Goal: Navigation & Orientation: Find specific page/section

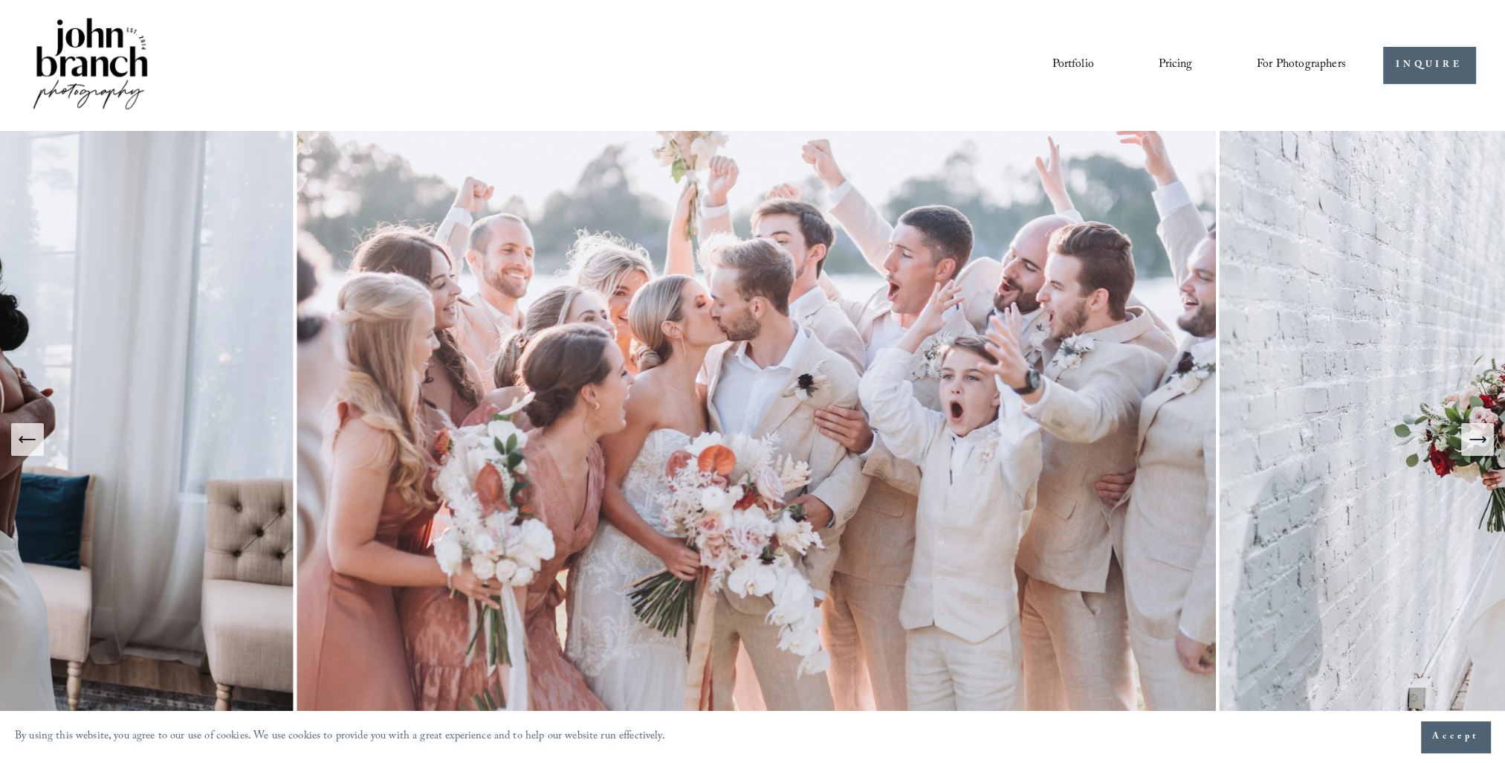
click at [1476, 438] on icon "Next Slide" at bounding box center [1477, 439] width 21 height 21
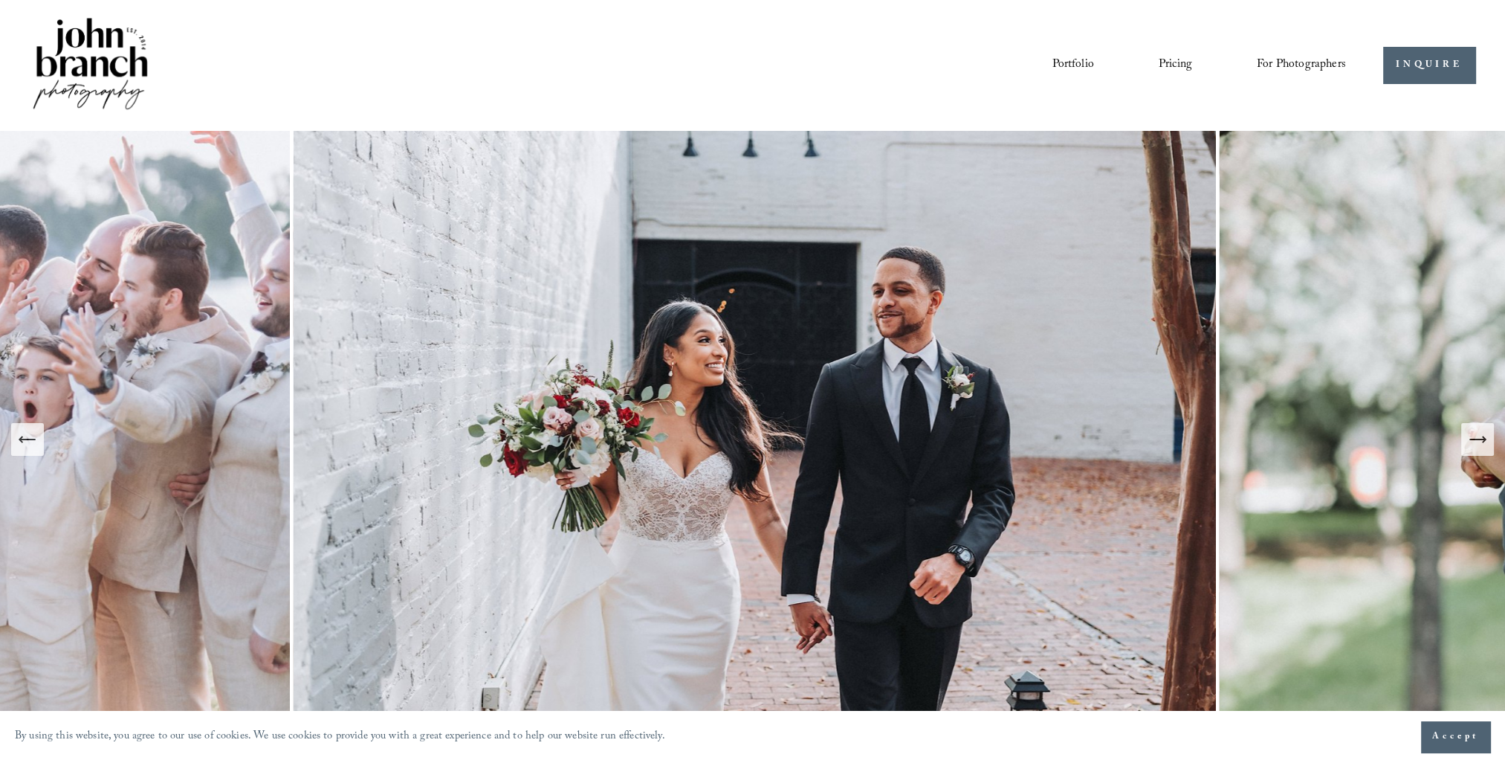
click at [1476, 438] on icon "Next Slide" at bounding box center [1477, 439] width 21 height 21
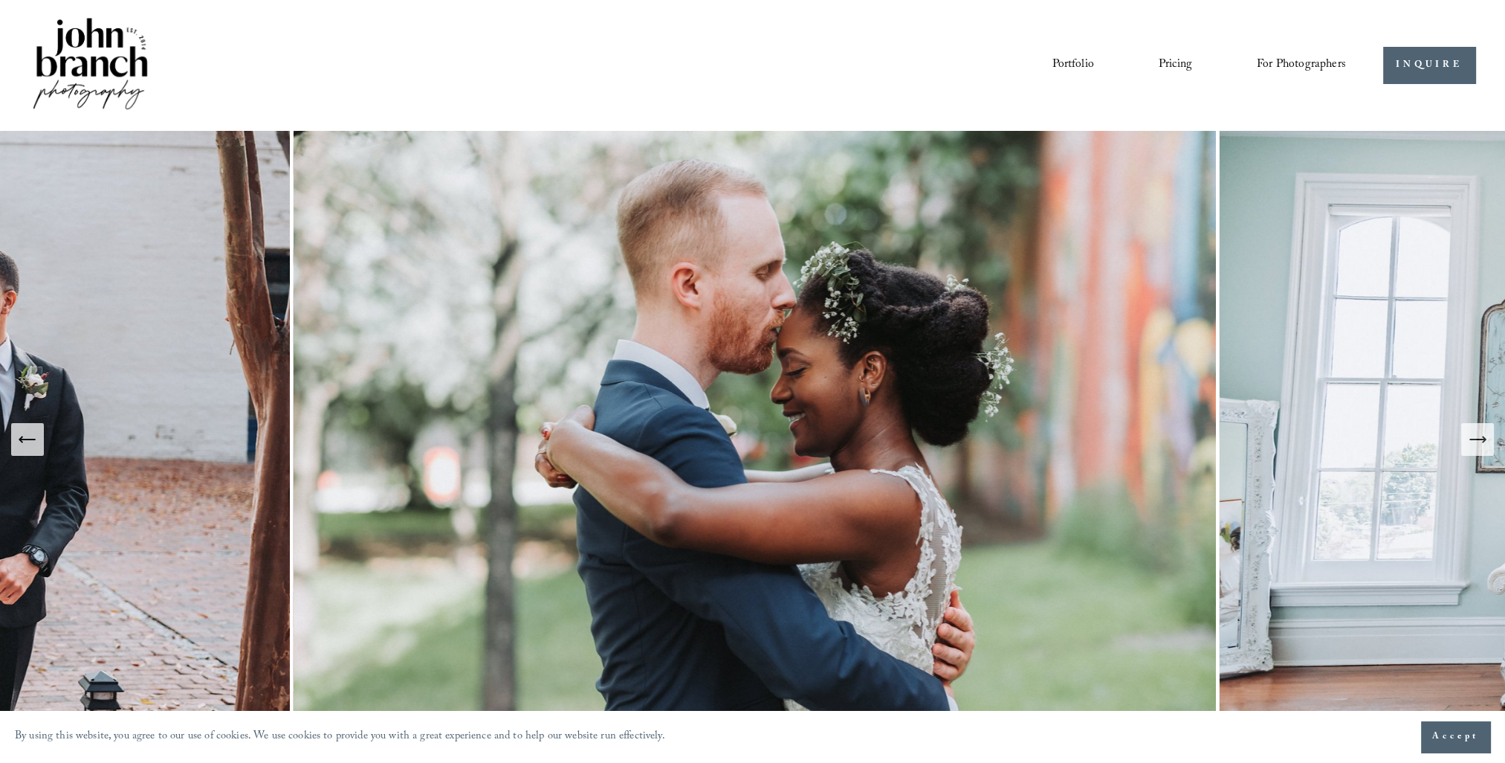
click at [1476, 438] on icon "Next Slide" at bounding box center [1477, 439] width 21 height 21
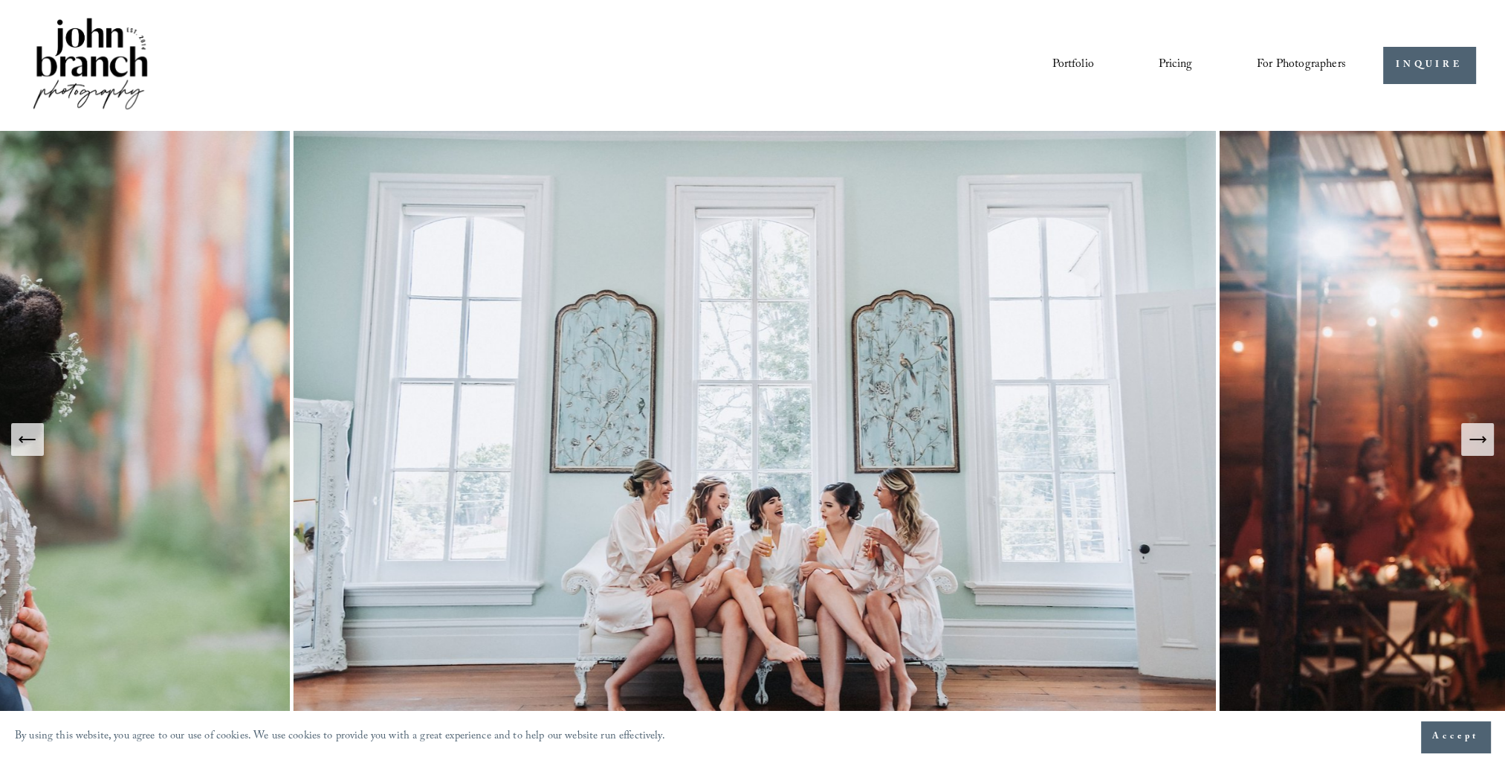
click at [1476, 438] on icon "Next Slide" at bounding box center [1477, 439] width 21 height 21
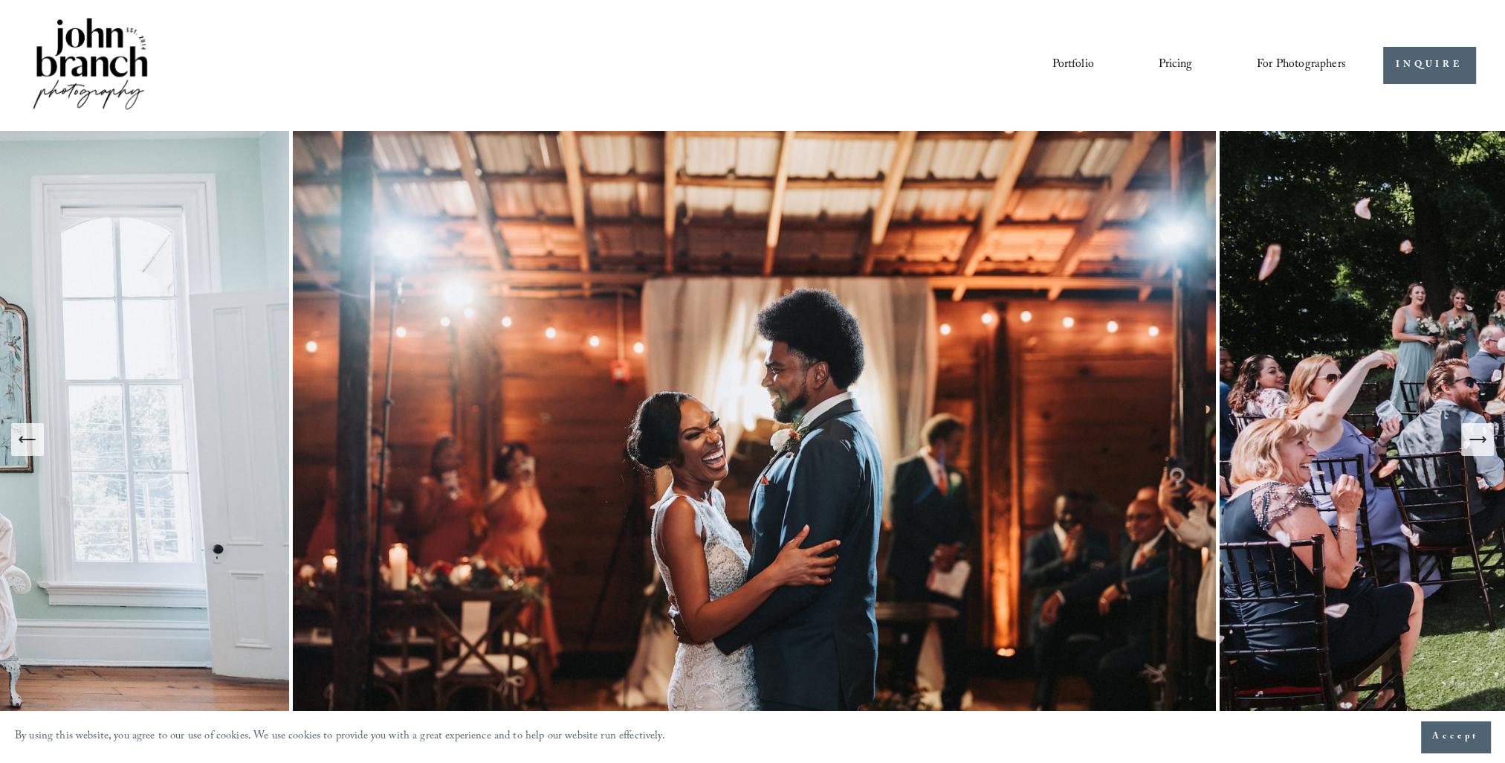
click at [1476, 438] on icon "Next Slide" at bounding box center [1477, 439] width 21 height 21
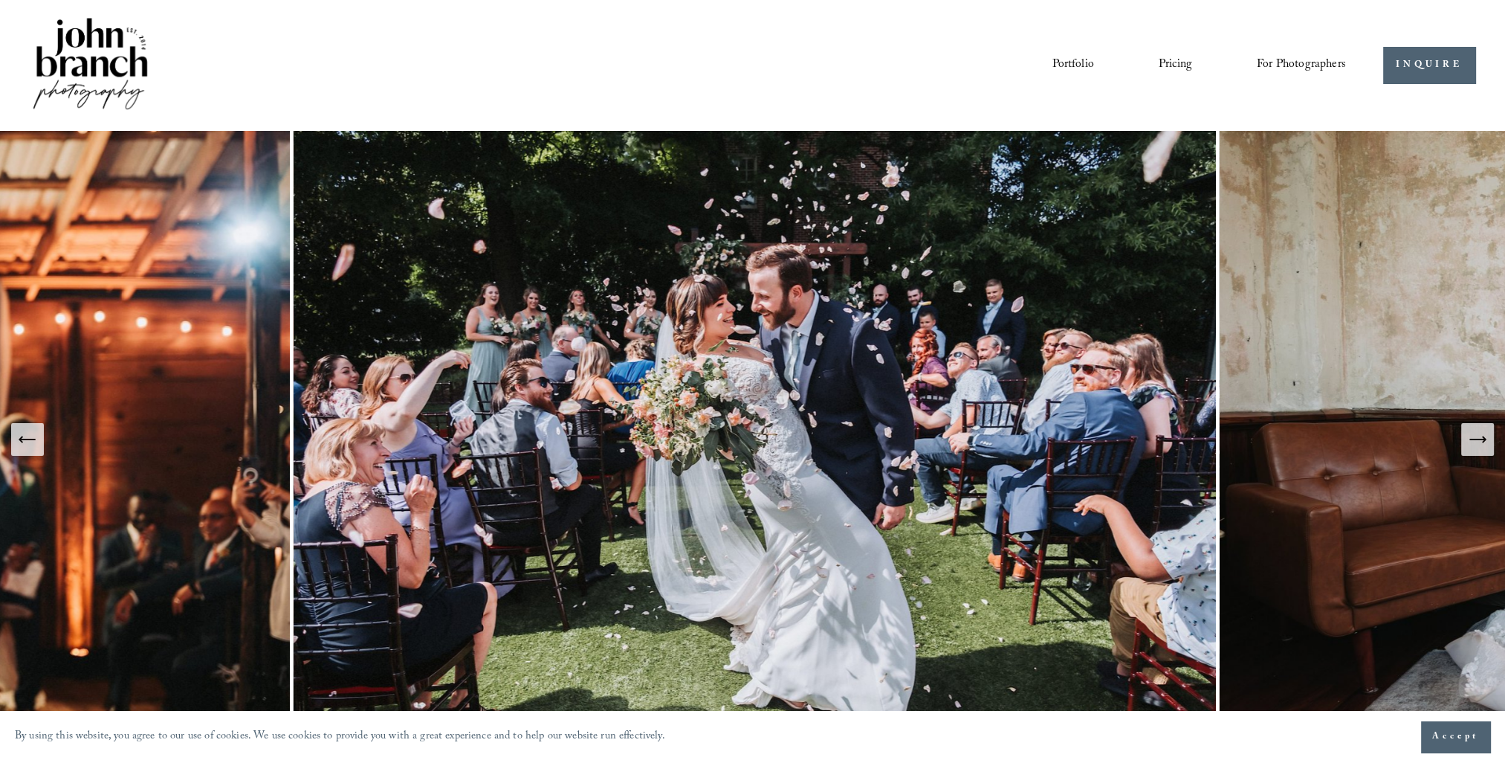
click at [1476, 438] on icon "Next Slide" at bounding box center [1477, 439] width 21 height 21
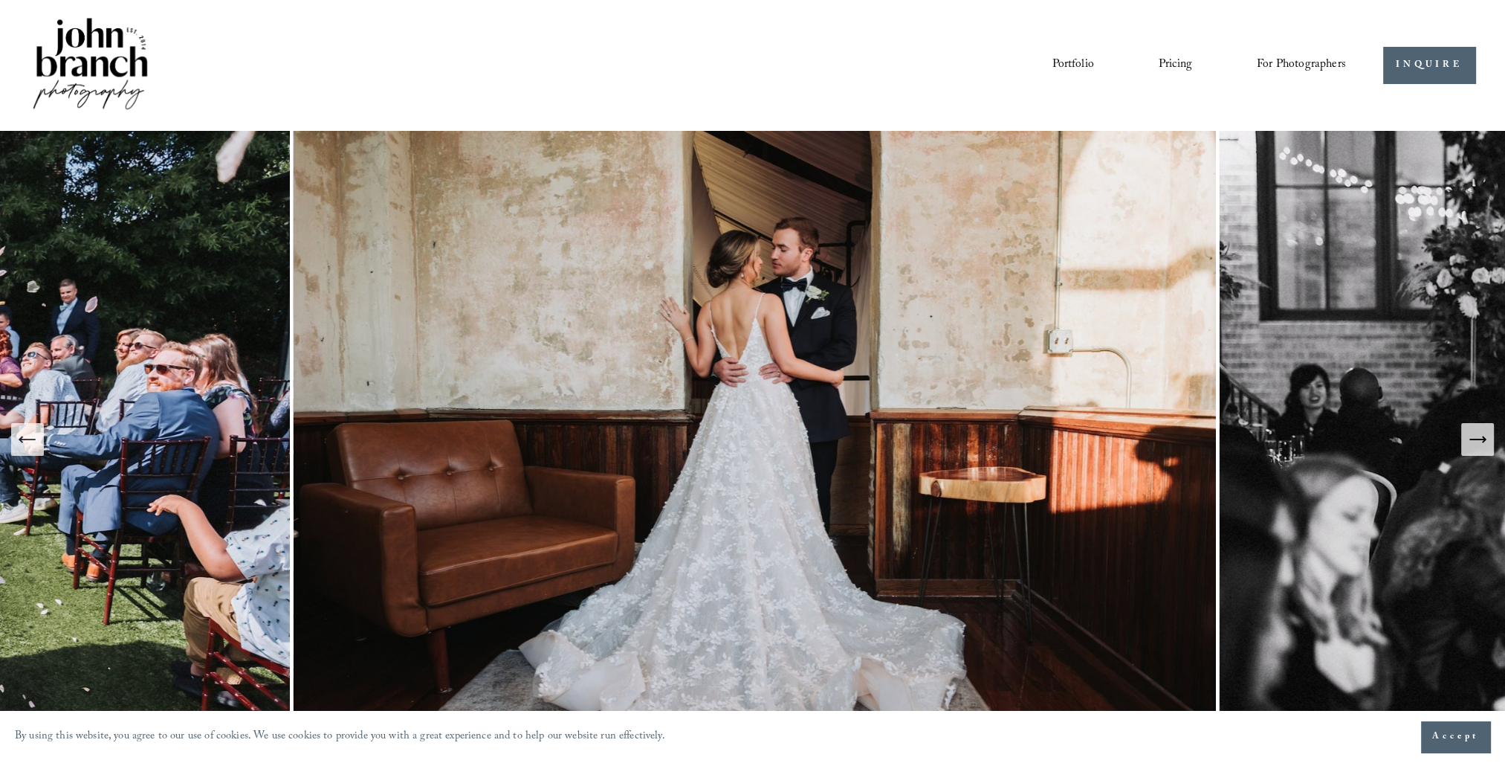
click at [1476, 438] on icon "Next Slide" at bounding box center [1477, 439] width 21 height 21
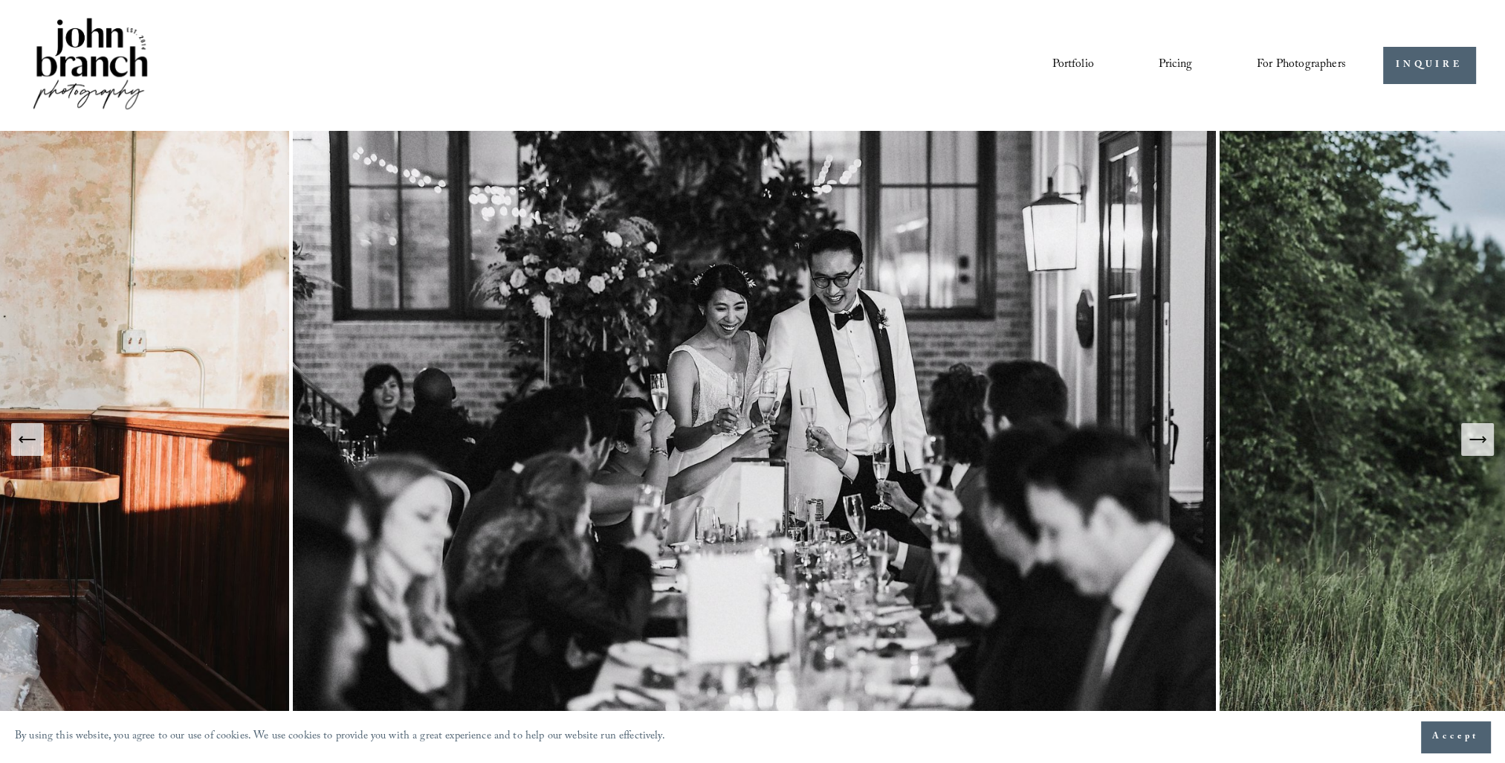
click at [1476, 438] on icon "Next Slide" at bounding box center [1477, 439] width 21 height 21
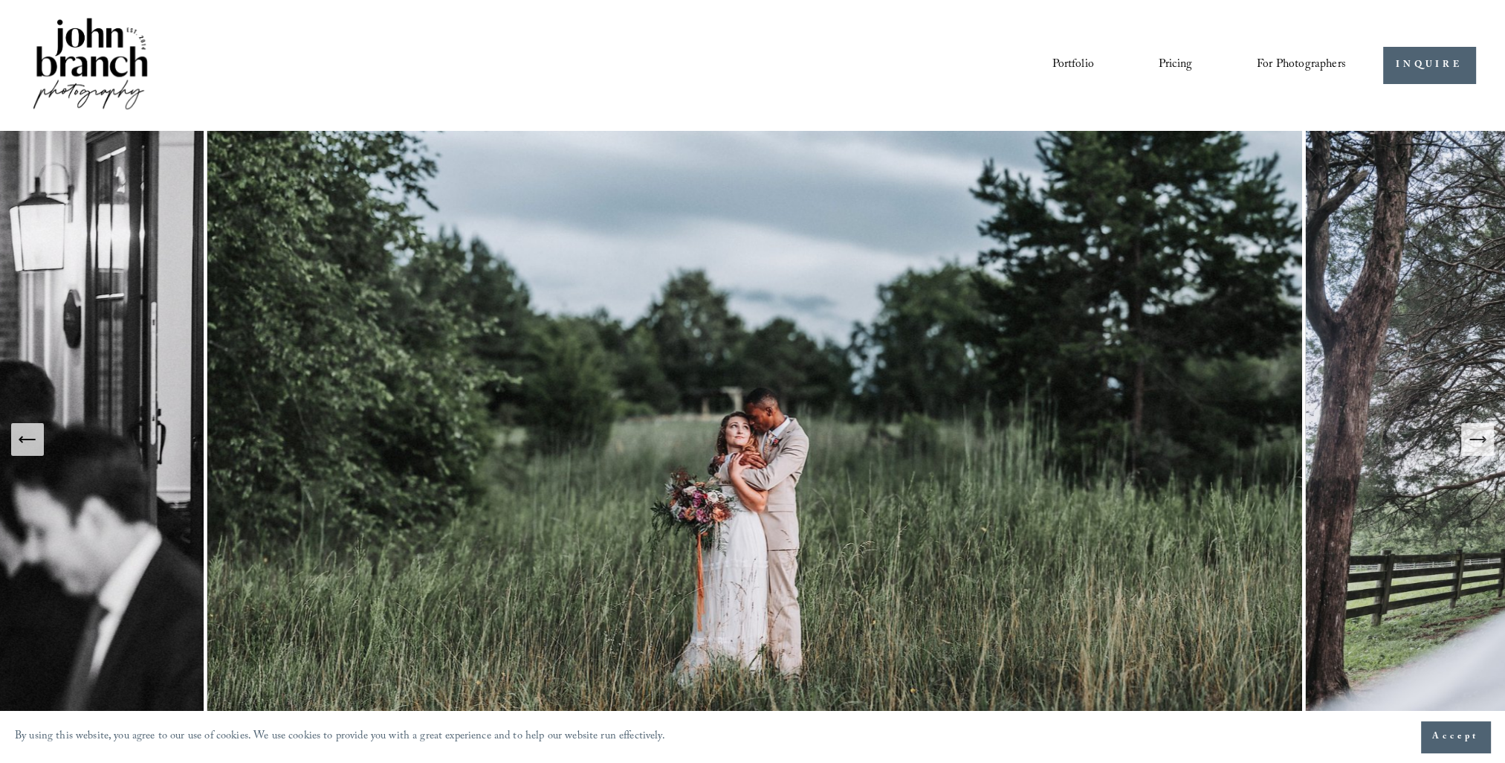
click at [1476, 438] on icon "Next Slide" at bounding box center [1477, 439] width 21 height 21
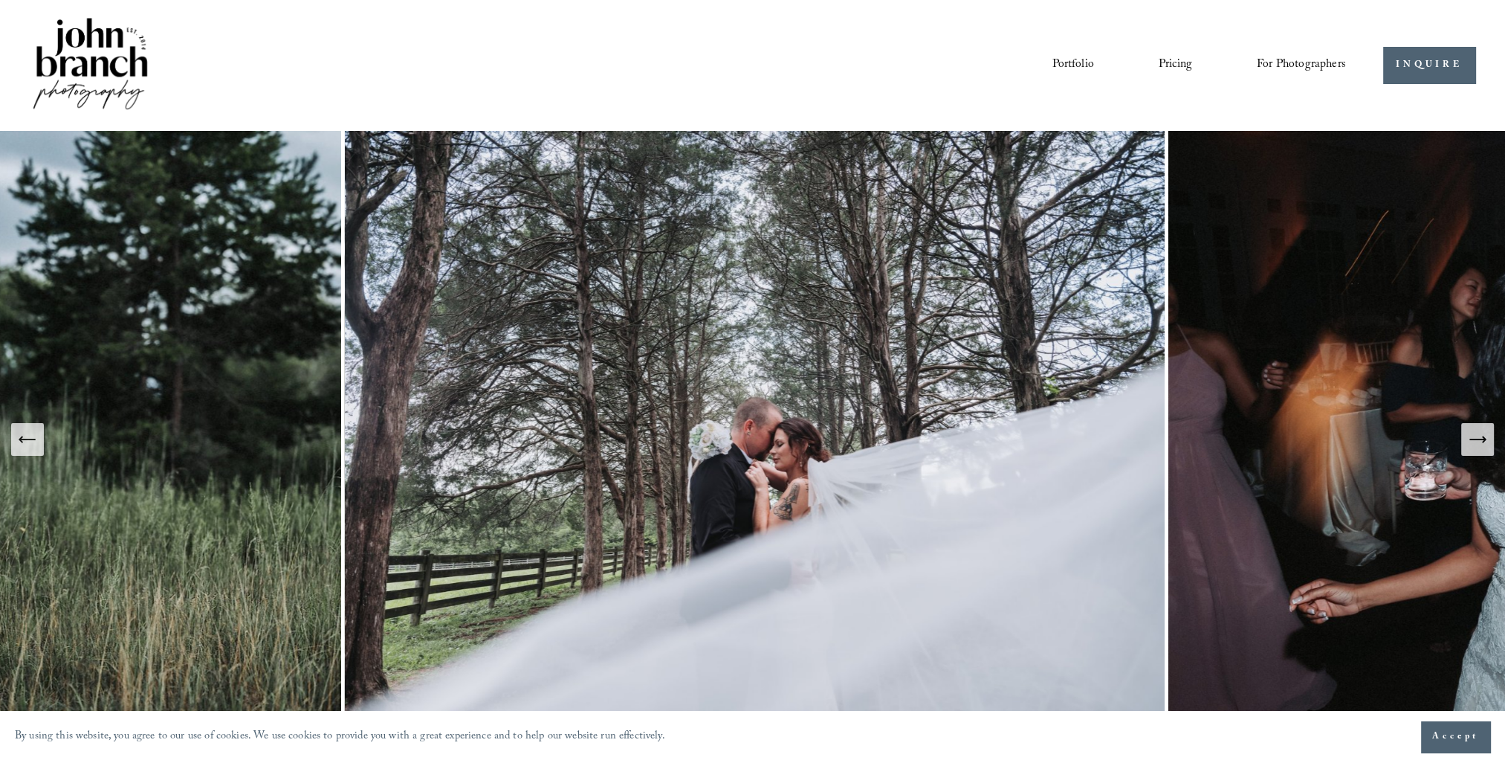
click at [1476, 438] on icon "Next Slide" at bounding box center [1477, 439] width 21 height 21
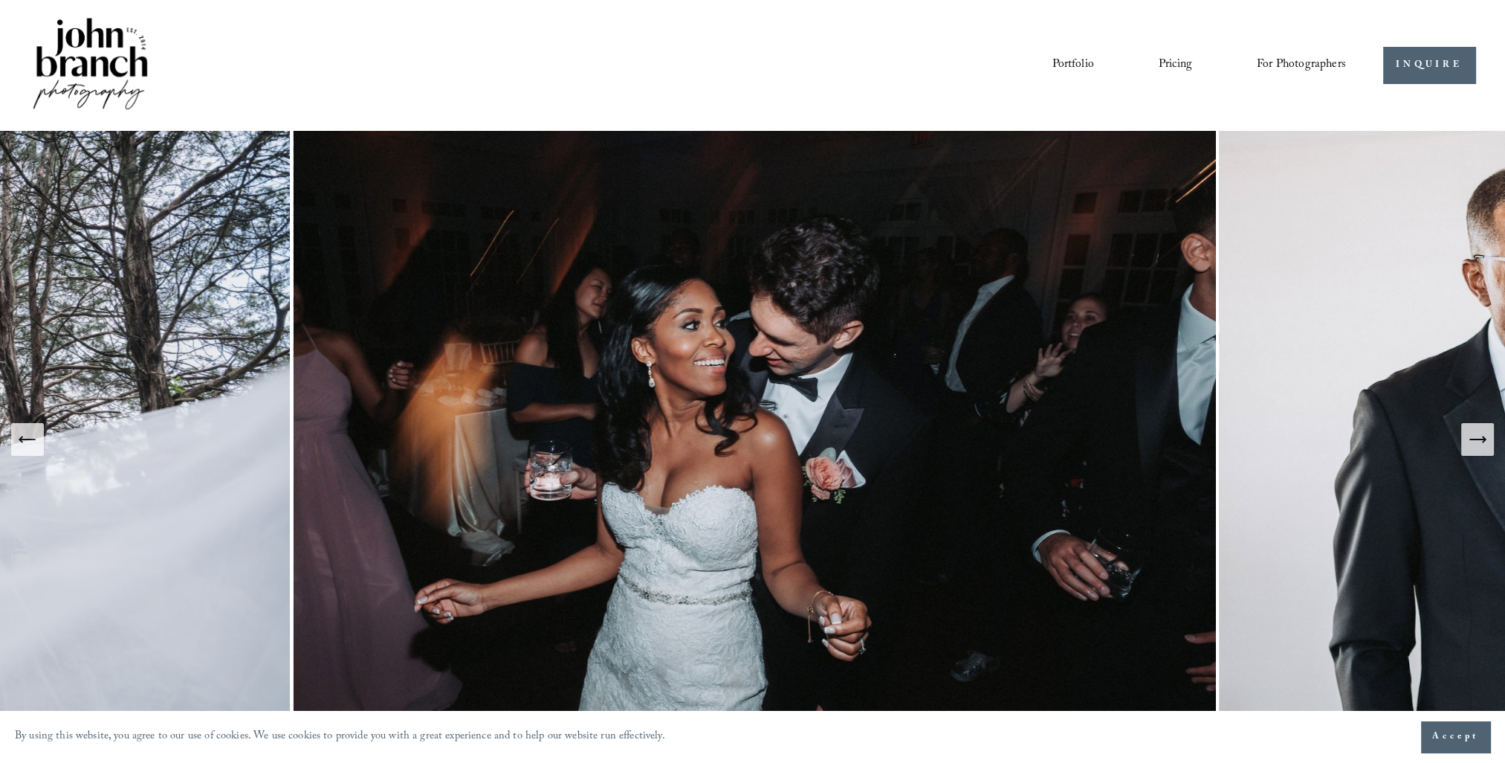
click at [1476, 438] on icon "Next Slide" at bounding box center [1477, 439] width 21 height 21
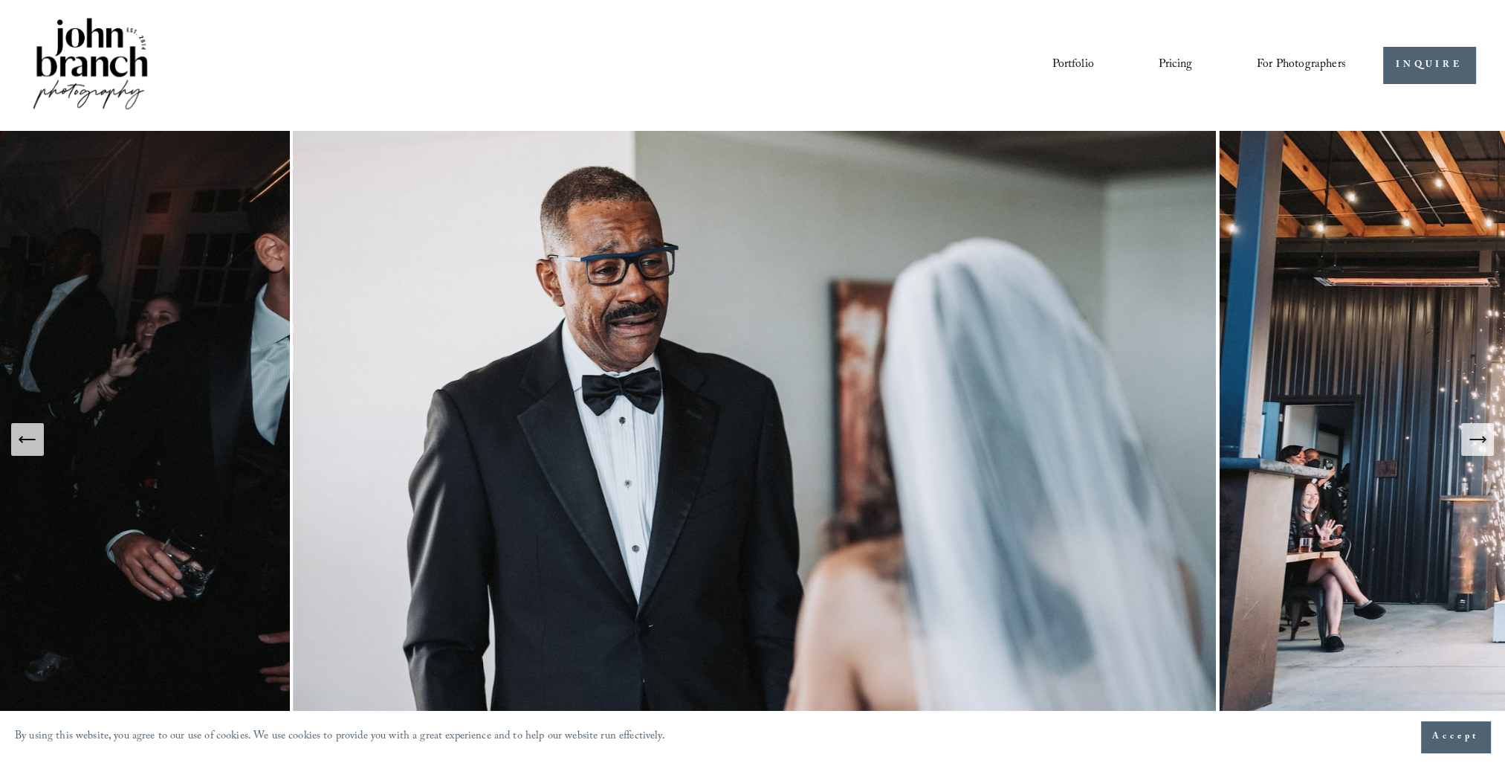
click at [1476, 438] on icon "Next Slide" at bounding box center [1477, 439] width 21 height 21
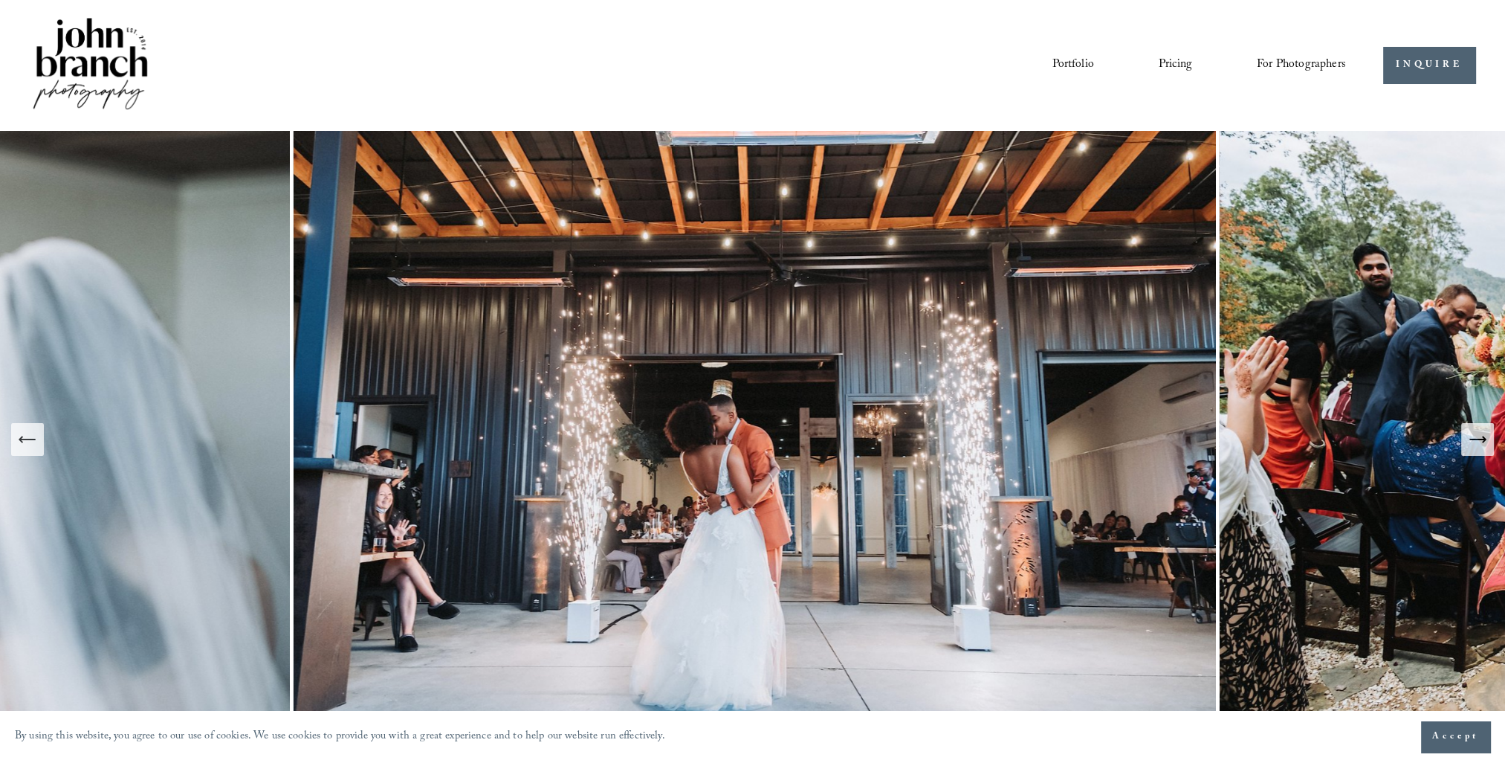
click at [1476, 438] on icon "Next Slide" at bounding box center [1477, 439] width 21 height 21
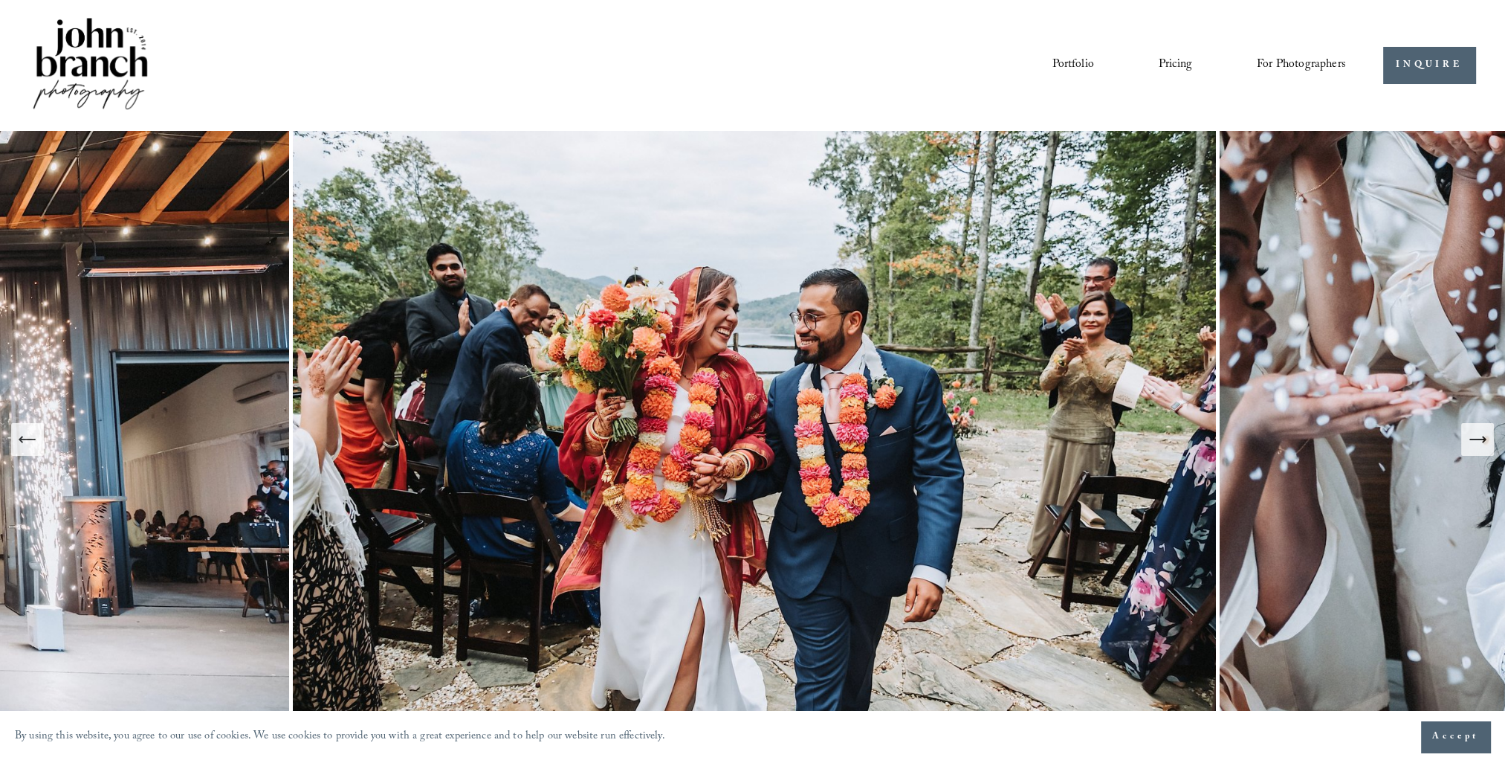
click at [1476, 438] on icon "Next Slide" at bounding box center [1477, 439] width 21 height 21
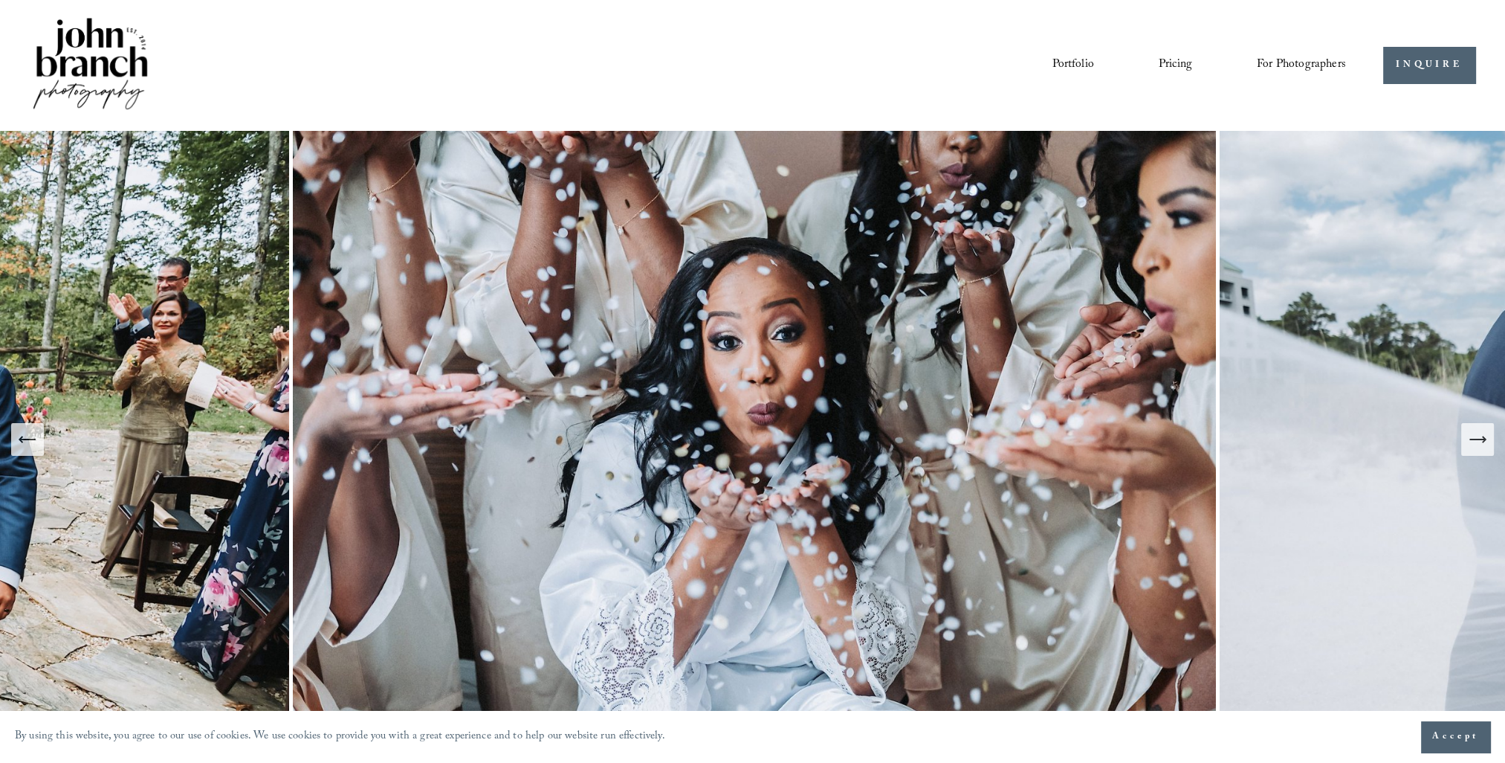
click at [1476, 438] on icon "Next Slide" at bounding box center [1477, 439] width 21 height 21
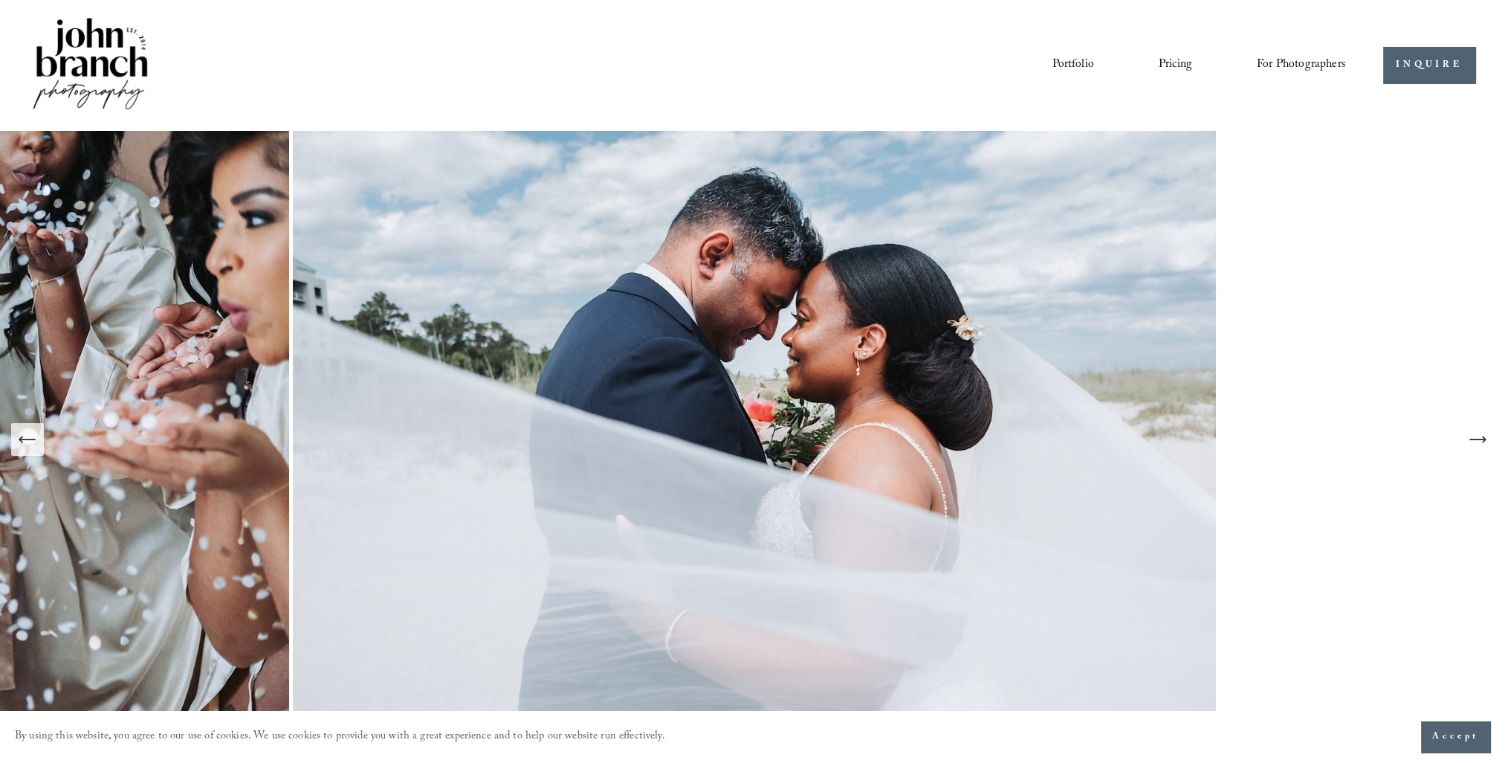
click at [1476, 438] on icon "Next Slide" at bounding box center [1477, 439] width 21 height 21
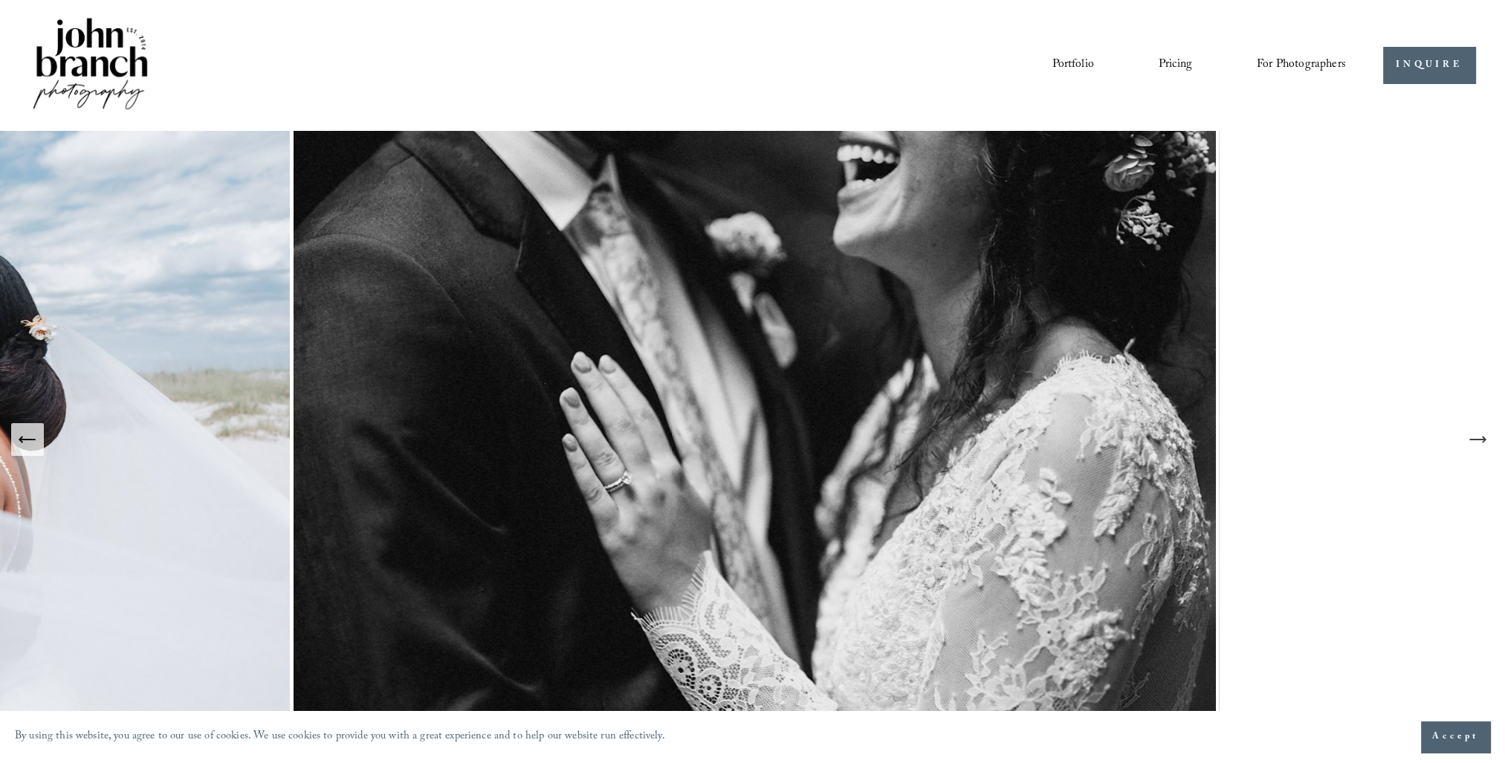
click at [1476, 438] on icon "Next Slide" at bounding box center [1477, 439] width 21 height 21
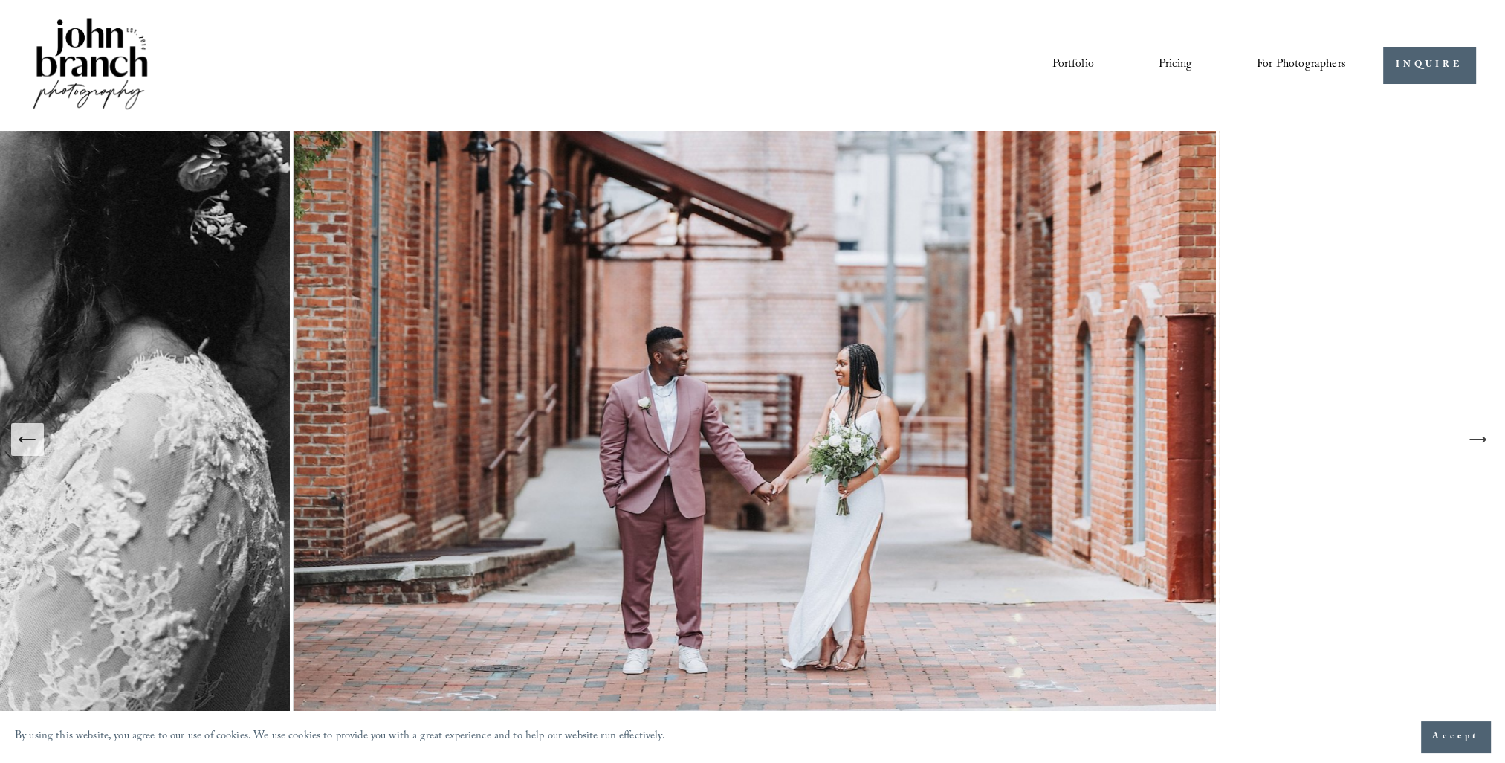
click at [1476, 438] on icon "Next Slide" at bounding box center [1477, 439] width 21 height 21
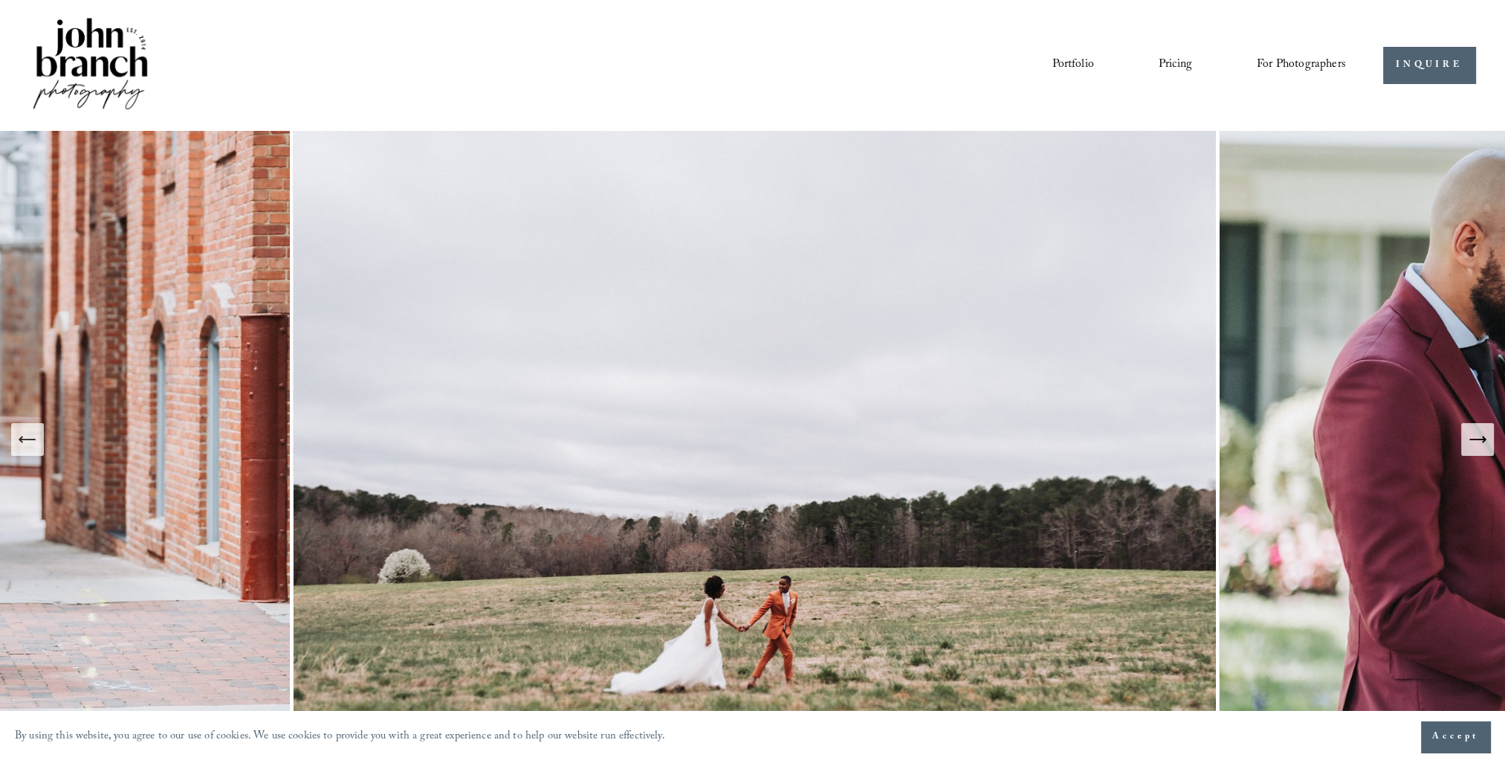
click at [1476, 438] on icon "Next Slide" at bounding box center [1477, 439] width 21 height 21
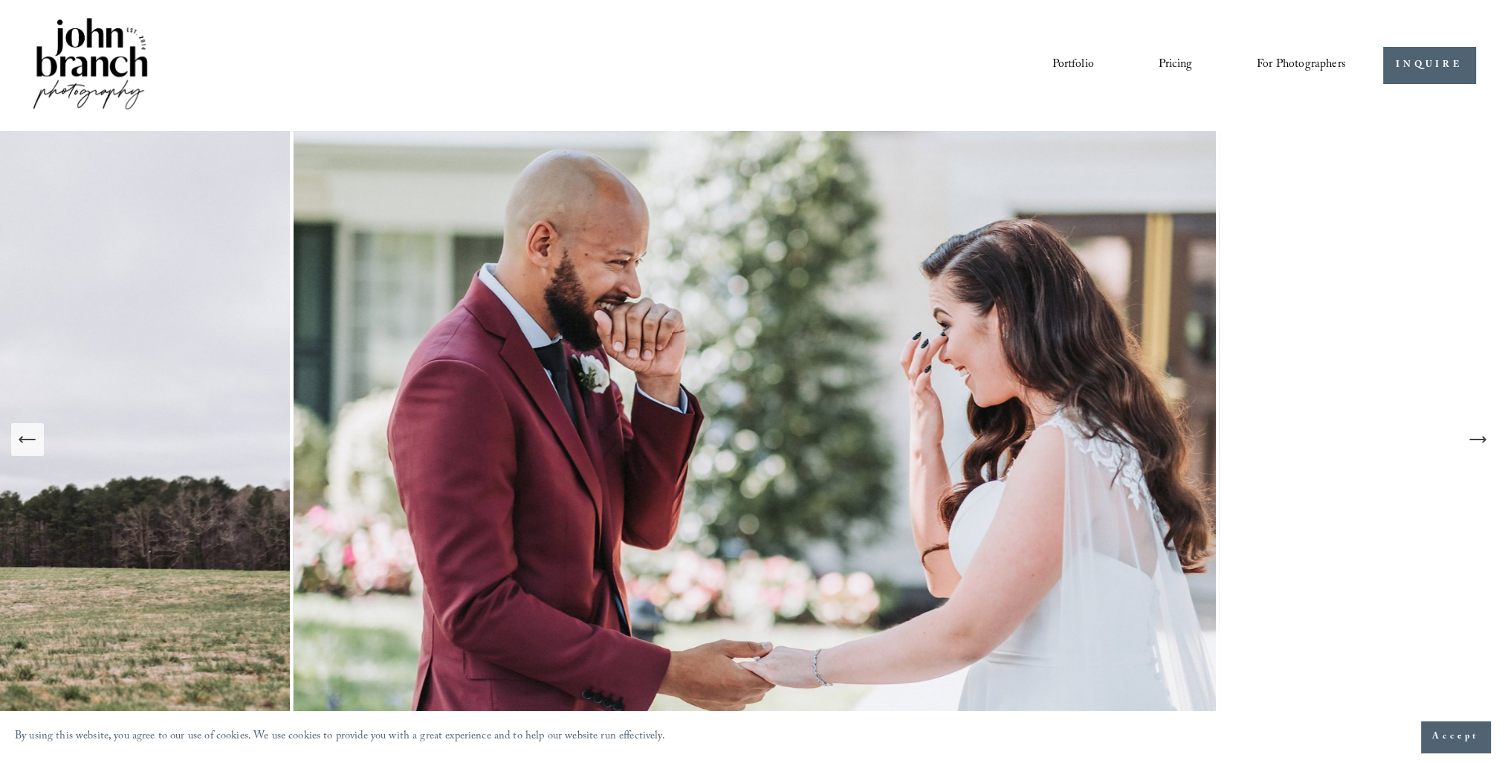
click at [1471, 446] on icon "Next Slide" at bounding box center [1477, 439] width 21 height 21
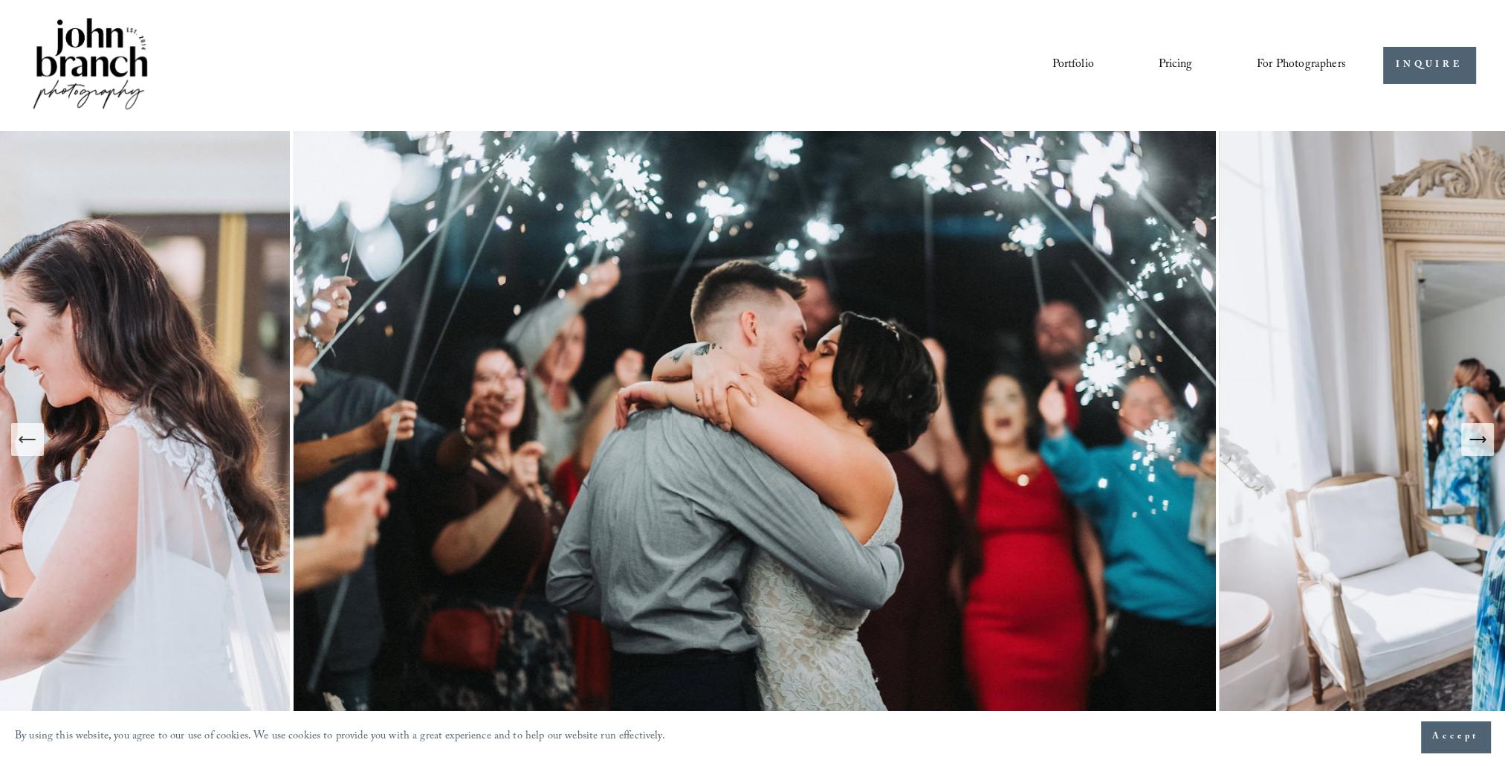
click at [1471, 446] on icon "Next Slide" at bounding box center [1477, 439] width 21 height 21
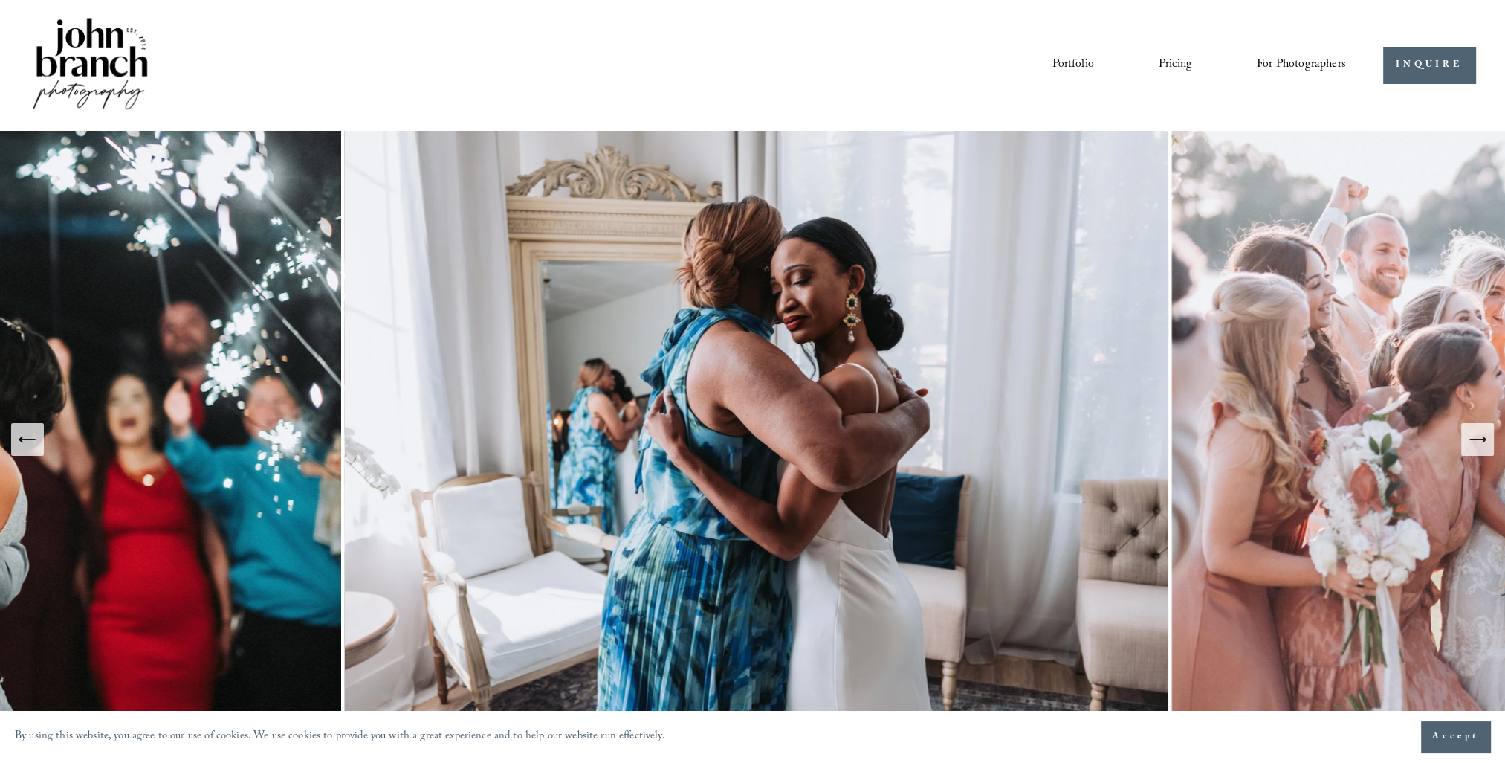
click at [1471, 446] on icon "Next Slide" at bounding box center [1477, 439] width 21 height 21
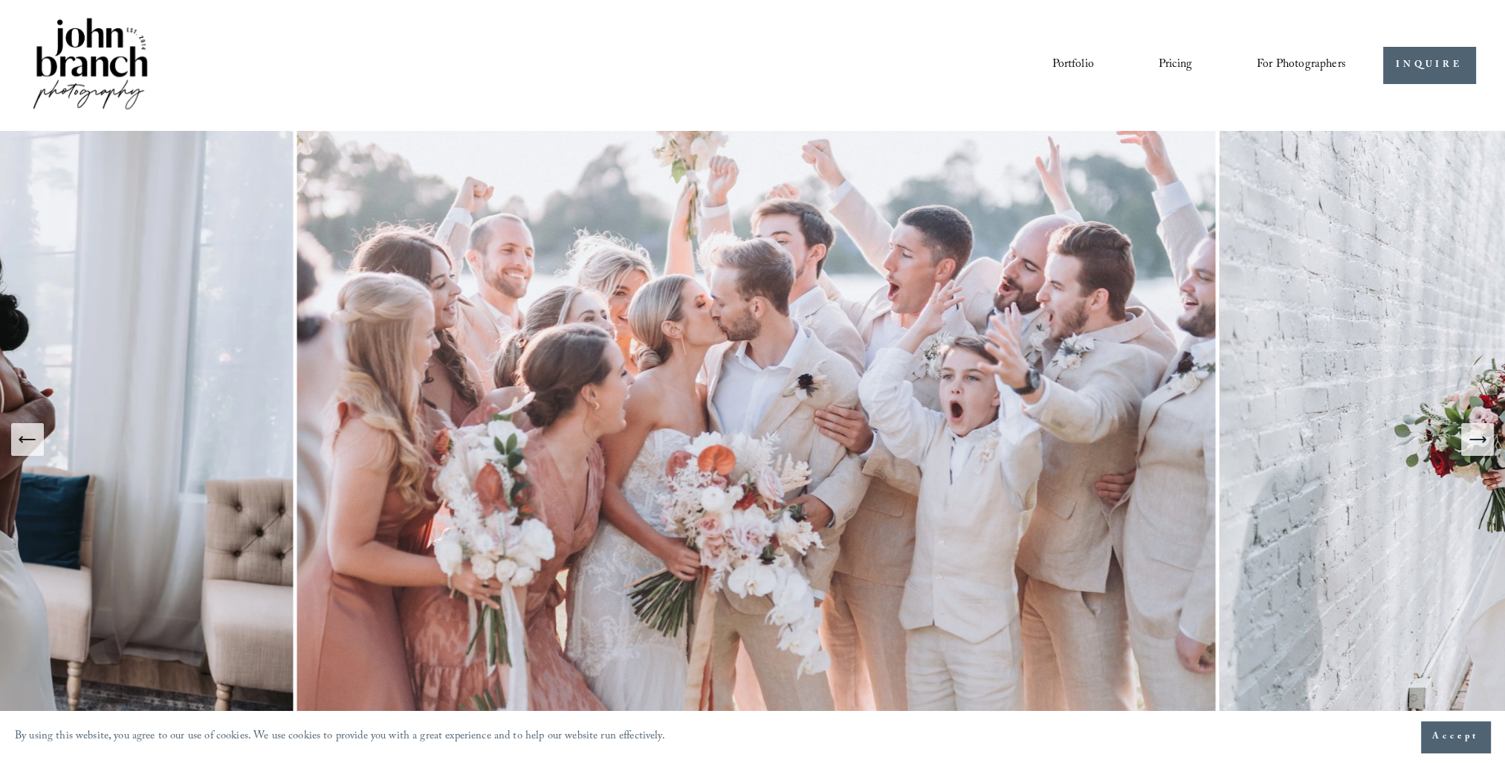
click at [1471, 446] on icon "Next Slide" at bounding box center [1477, 439] width 21 height 21
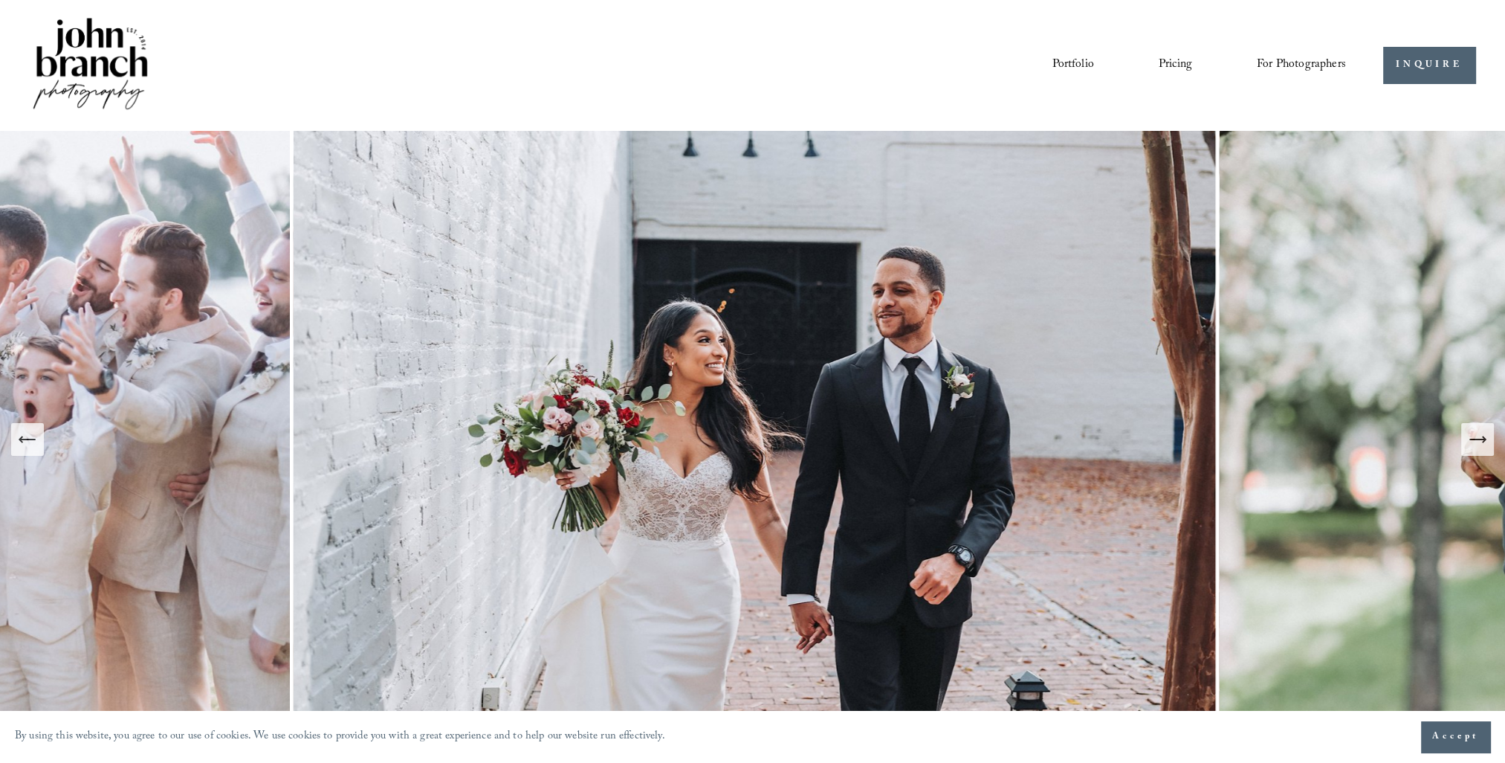
click at [1079, 72] on link "Portfolio" at bounding box center [1073, 65] width 42 height 25
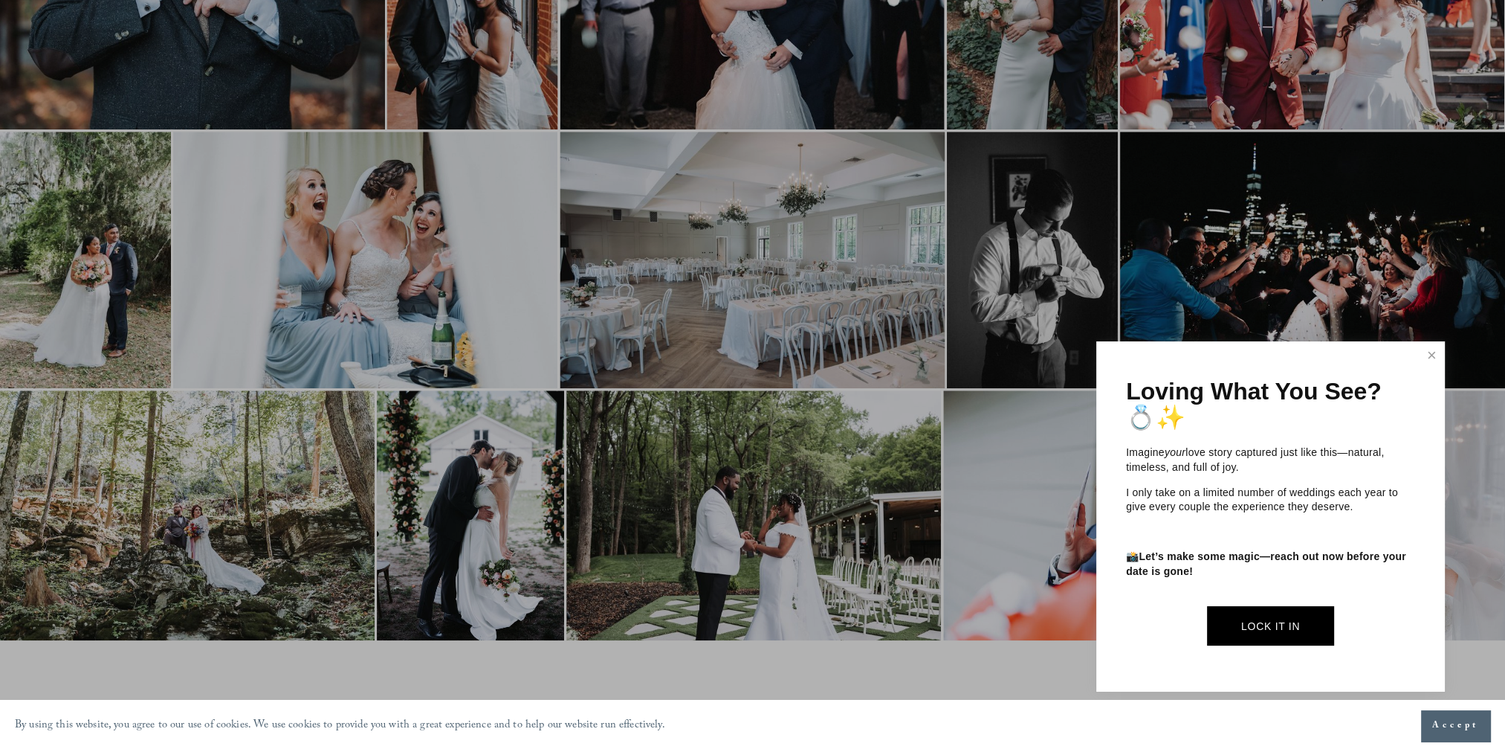
scroll to position [2007, 0]
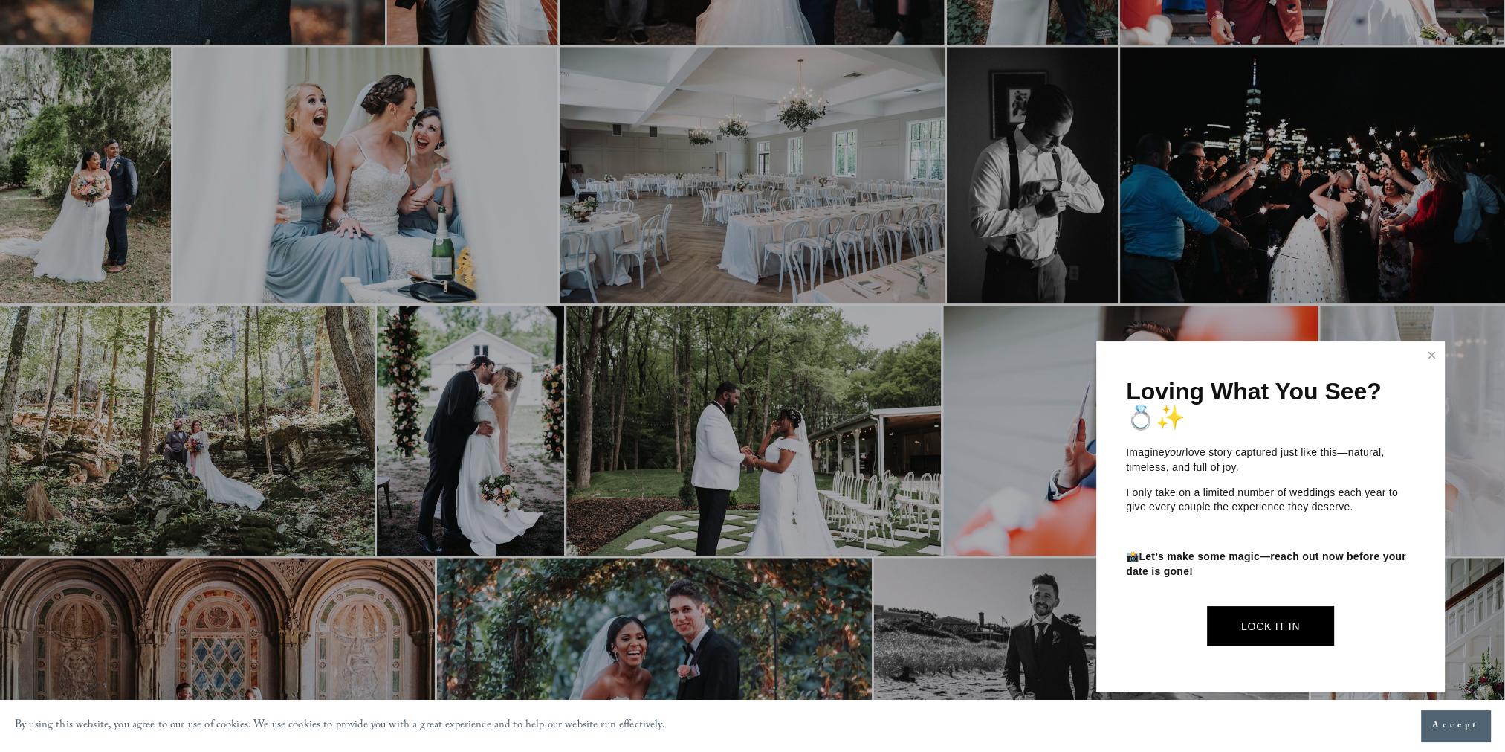
click at [1417, 371] on div "Loving What You See? 💍✨ Imagine your love story captured just like this—natural…" at bounding box center [1270, 516] width 349 height 350
click at [1431, 358] on link "Close" at bounding box center [1432, 355] width 22 height 24
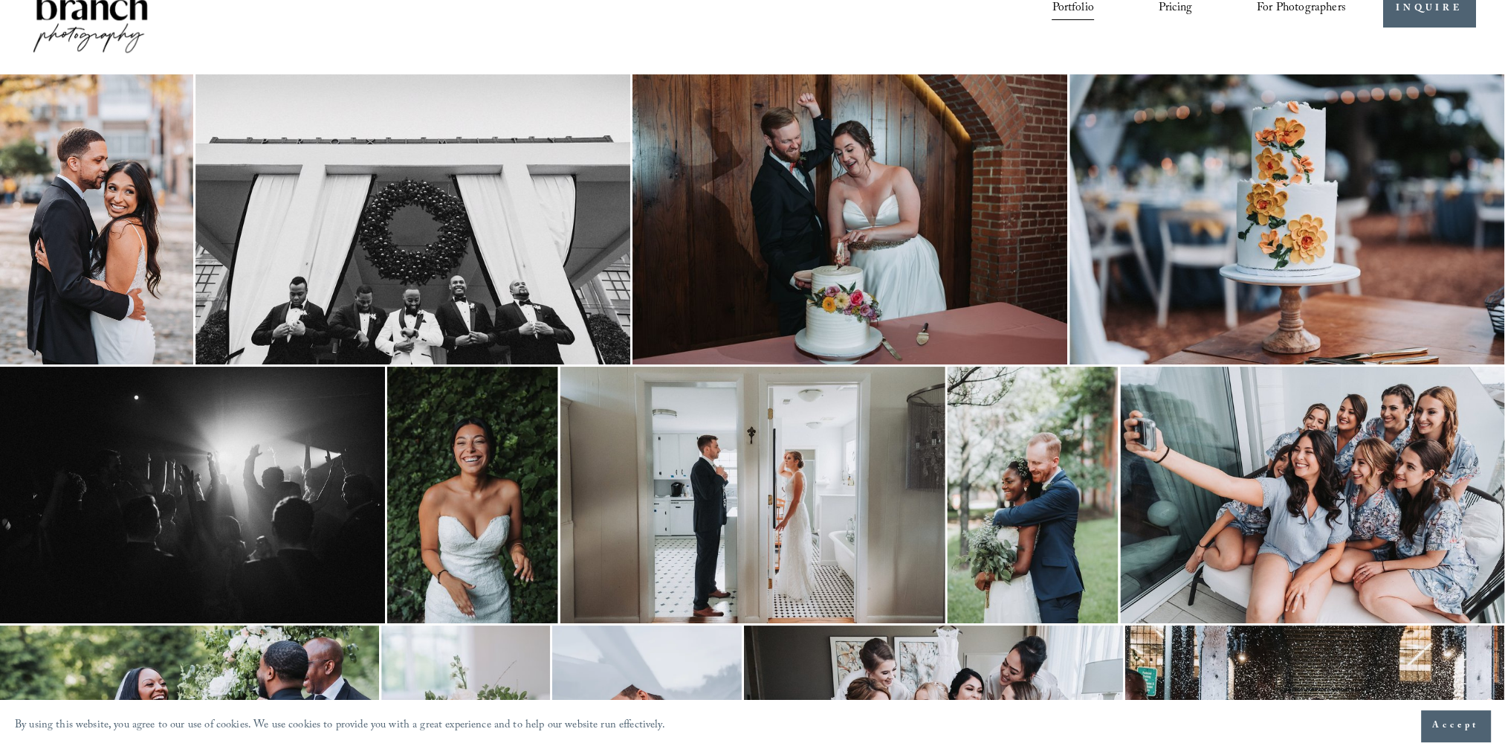
scroll to position [0, 0]
